Goal: Task Accomplishment & Management: Use online tool/utility

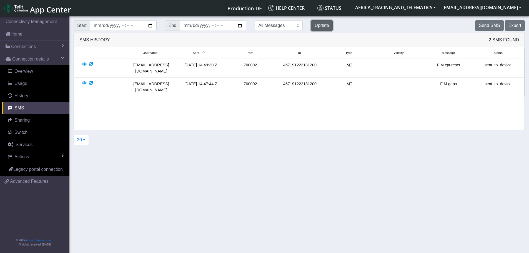
click at [311, 28] on button "Update" at bounding box center [322, 25] width 22 height 11
click at [311, 22] on button "Update" at bounding box center [322, 25] width 22 height 11
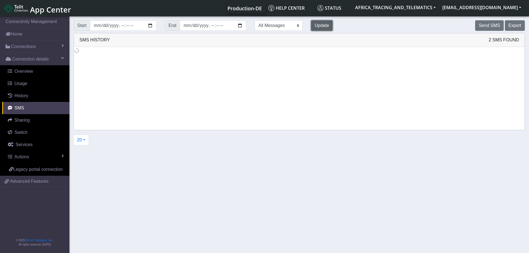
click at [311, 22] on button "Update" at bounding box center [322, 25] width 22 height 11
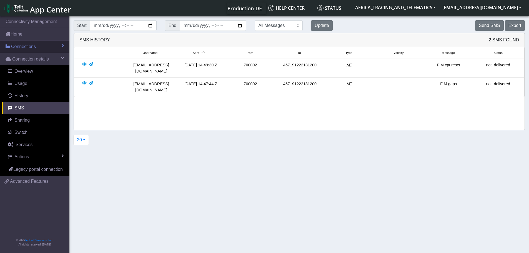
click at [29, 44] on span "Connections" at bounding box center [23, 46] width 25 height 7
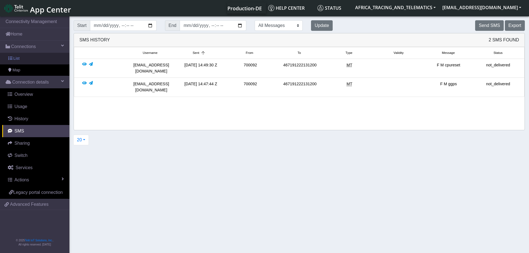
click at [29, 59] on link "List" at bounding box center [34, 59] width 69 height 12
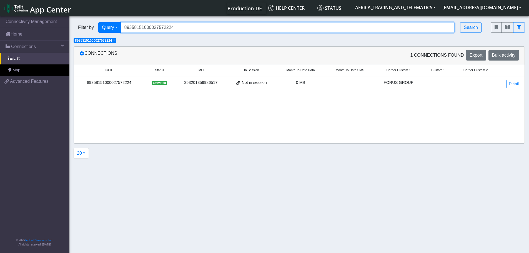
drag, startPoint x: 111, startPoint y: 25, endPoint x: 71, endPoint y: 24, distance: 40.6
click at [72, 24] on div "Filter by Query Query In Session Not connected Tags Country Operator 8935815100…" at bounding box center [277, 27] width 417 height 19
paste input "596"
type input "89358151000027572596"
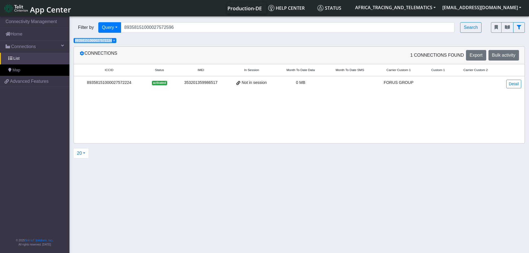
click at [116, 41] on span "× 89358151000027572224" at bounding box center [95, 40] width 43 height 5
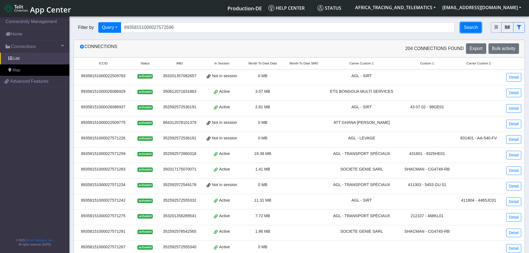
click at [478, 26] on button "Search" at bounding box center [470, 27] width 21 height 11
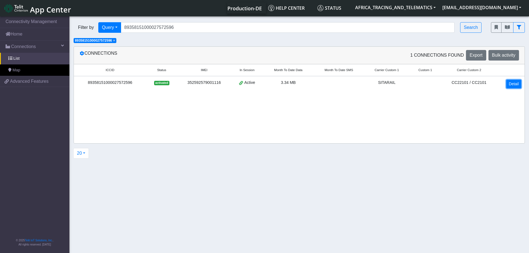
click at [507, 86] on link "Detail" at bounding box center [513, 84] width 15 height 9
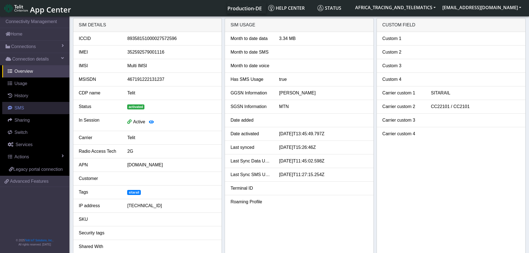
click at [20, 107] on span "SMS" at bounding box center [19, 108] width 10 height 5
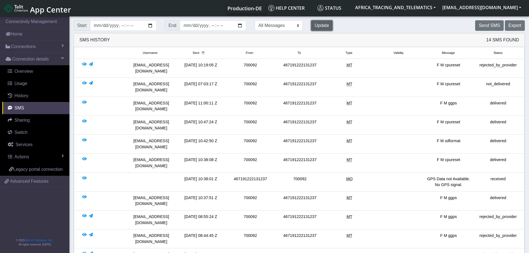
click at [311, 25] on button "Update" at bounding box center [322, 25] width 22 height 11
click at [491, 23] on button "Send SMS" at bounding box center [489, 25] width 28 height 11
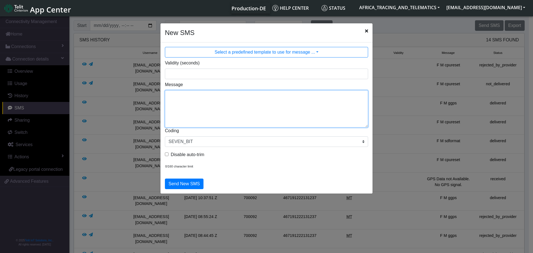
click at [208, 99] on textarea "Message" at bounding box center [266, 108] width 203 height 37
type textarea "F M ggps"
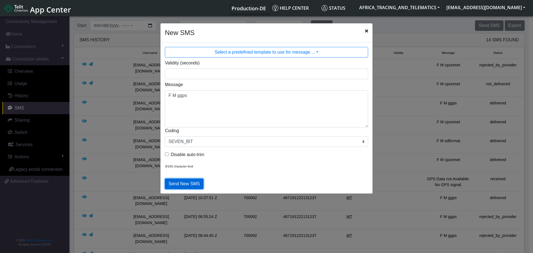
click at [189, 184] on button "Send New SMS" at bounding box center [184, 184] width 39 height 11
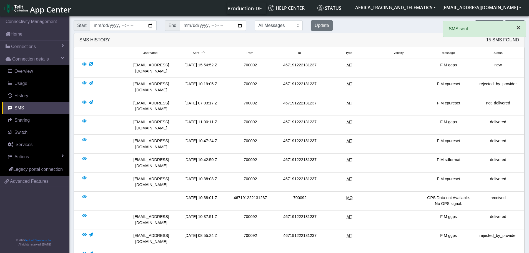
click at [518, 27] on span "×" at bounding box center [519, 27] width 4 height 7
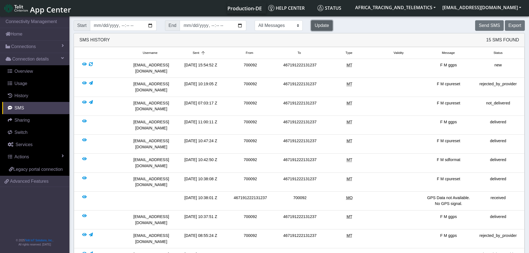
click at [311, 24] on button "Update" at bounding box center [322, 25] width 22 height 11
click at [311, 25] on button "Update" at bounding box center [322, 25] width 22 height 11
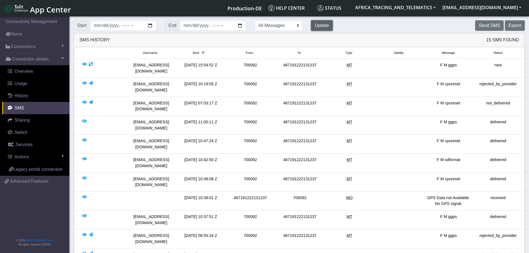
click at [311, 25] on button "Update" at bounding box center [322, 25] width 22 height 11
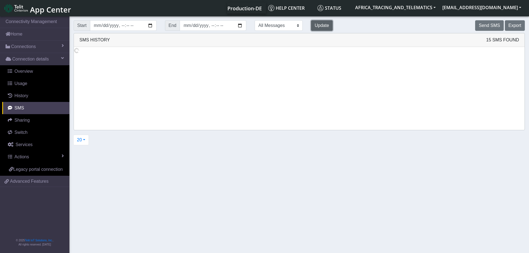
click at [311, 25] on button "Update" at bounding box center [322, 25] width 22 height 11
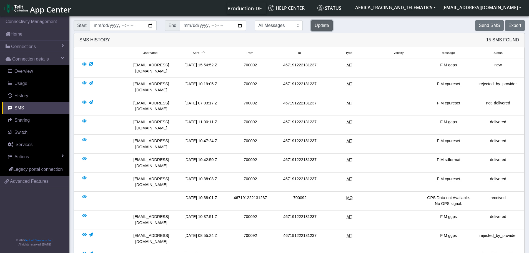
click at [311, 25] on button "Update" at bounding box center [322, 25] width 22 height 11
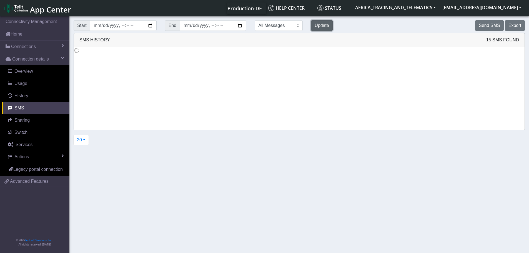
click at [311, 25] on button "Update" at bounding box center [322, 25] width 22 height 11
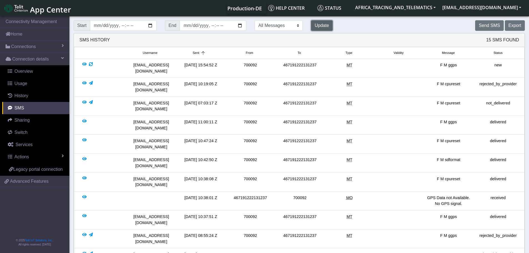
click at [311, 25] on button "Update" at bounding box center [322, 25] width 22 height 11
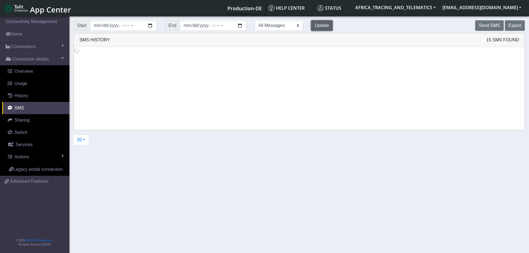
click at [311, 25] on button "Update" at bounding box center [322, 25] width 22 height 11
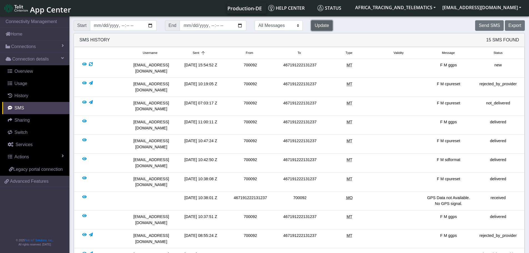
click at [311, 25] on button "Update" at bounding box center [322, 25] width 22 height 11
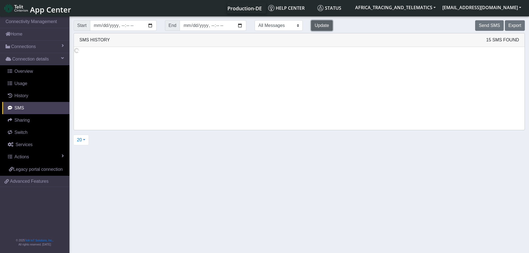
click at [311, 25] on button "Update" at bounding box center [322, 25] width 22 height 11
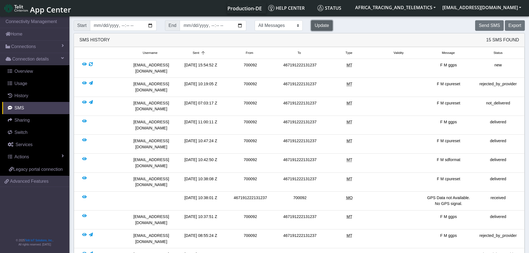
click at [311, 26] on button "Update" at bounding box center [322, 25] width 22 height 11
click at [312, 28] on button "Update" at bounding box center [322, 25] width 22 height 11
click at [493, 25] on button "Send SMS" at bounding box center [489, 25] width 28 height 11
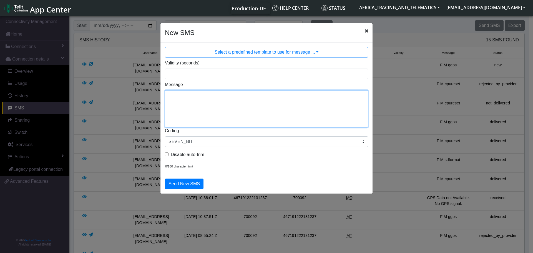
click at [215, 115] on textarea "Message" at bounding box center [266, 108] width 203 height 37
type textarea "F M cpureset"
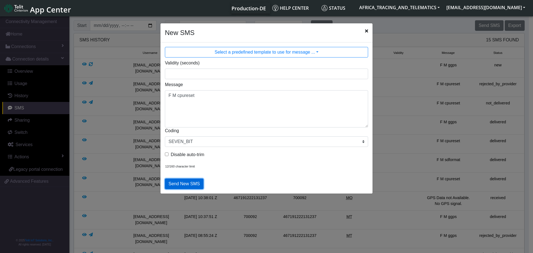
click at [185, 181] on button "Send New SMS" at bounding box center [184, 184] width 39 height 11
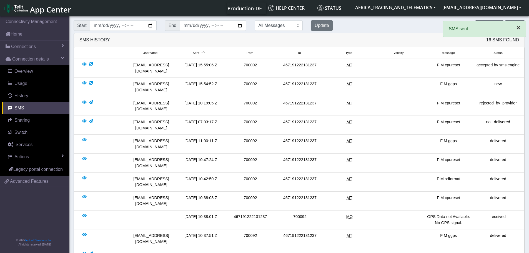
click at [519, 29] on span "×" at bounding box center [519, 27] width 4 height 7
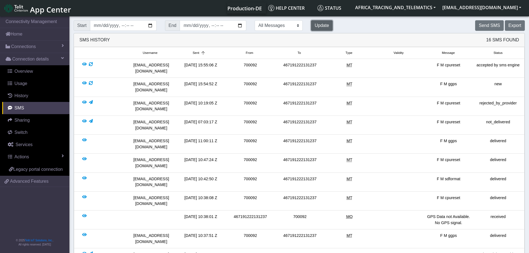
click at [311, 28] on button "Update" at bounding box center [322, 25] width 22 height 11
click at [311, 27] on button "Update" at bounding box center [322, 25] width 22 height 11
click at [92, 81] on div at bounding box center [91, 87] width 4 height 12
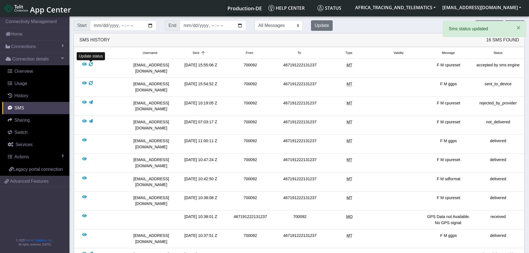
click at [91, 64] on div at bounding box center [91, 68] width 4 height 12
